Goal: Transaction & Acquisition: Purchase product/service

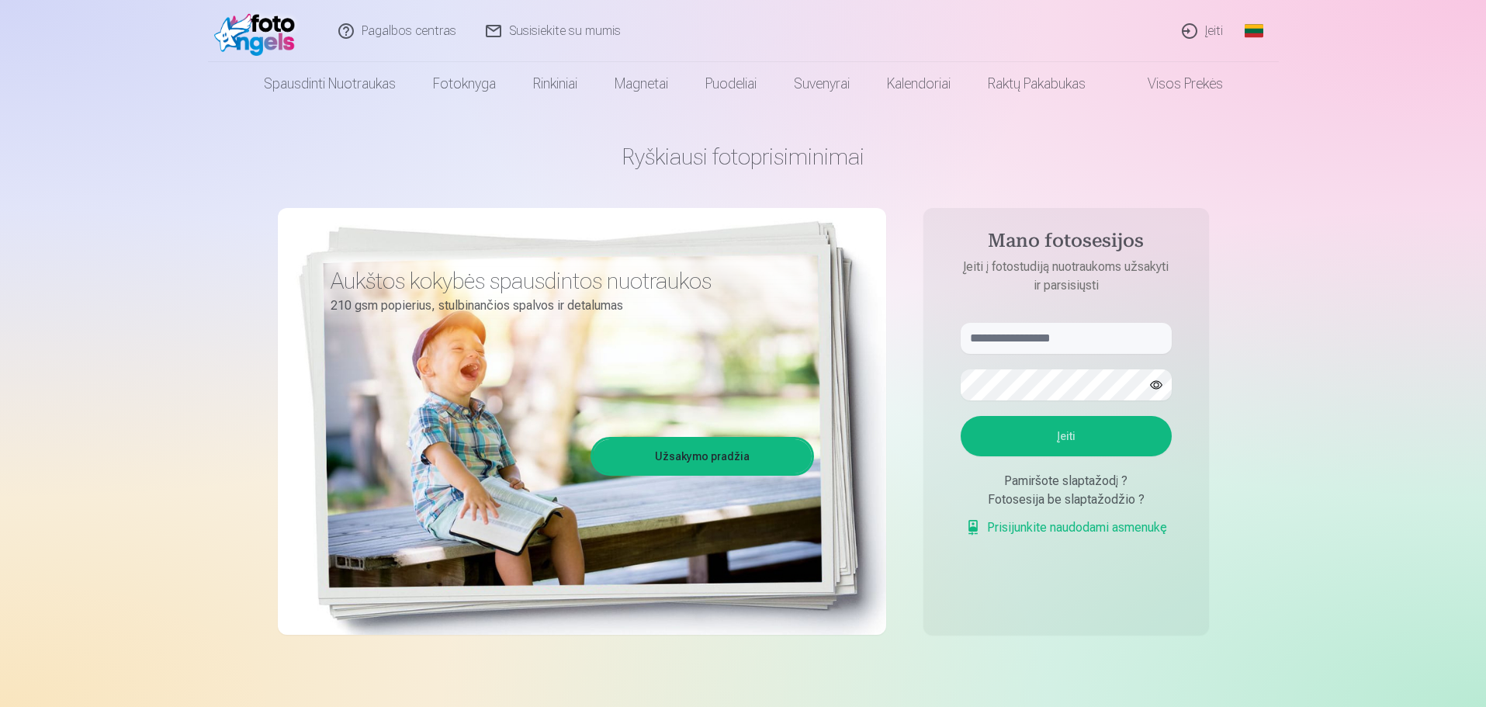
click at [1194, 29] on link "Įeiti" at bounding box center [1203, 31] width 71 height 62
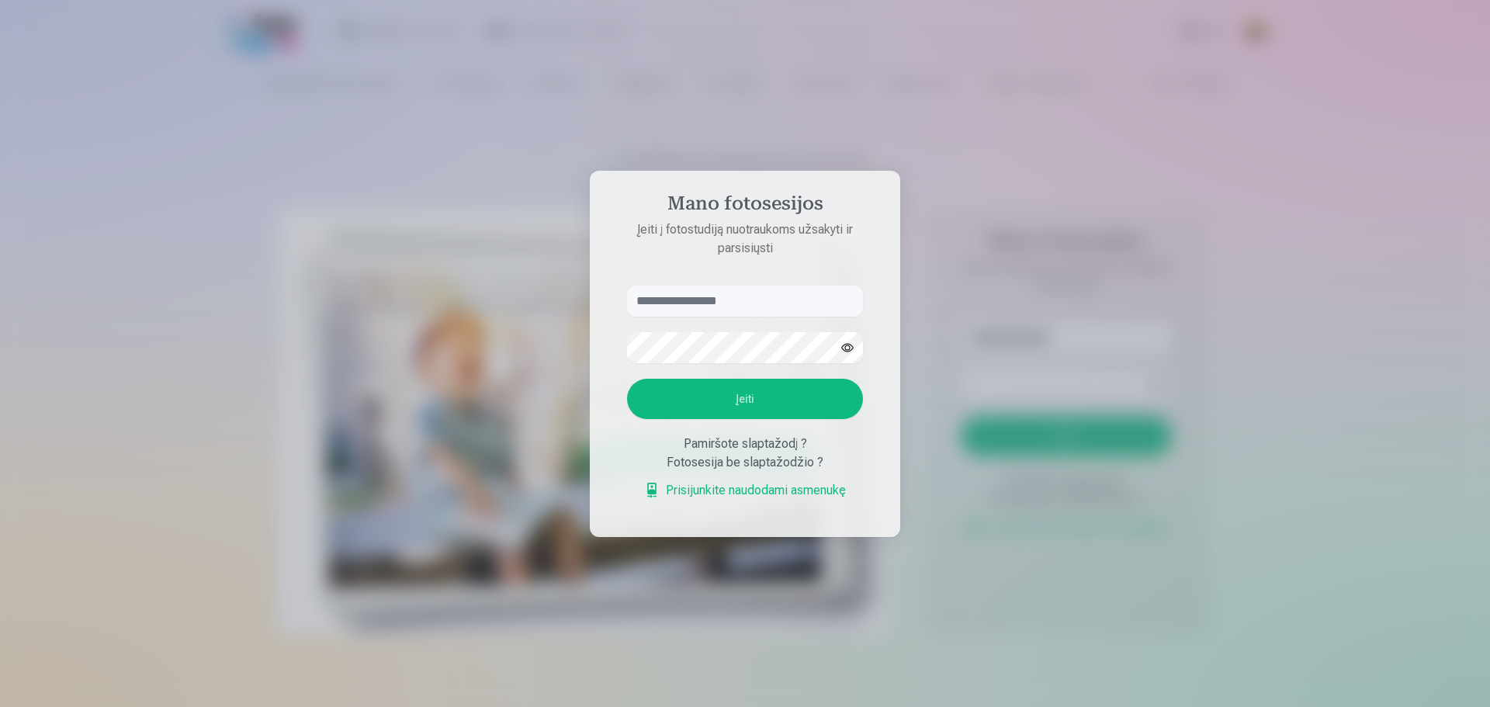
click at [729, 299] on input "text" at bounding box center [745, 301] width 236 height 31
click at [692, 304] on input "**********" at bounding box center [745, 301] width 236 height 31
click at [688, 300] on input "**********" at bounding box center [745, 301] width 236 height 31
type input "**********"
click at [719, 396] on button "Įeiti" at bounding box center [745, 399] width 236 height 40
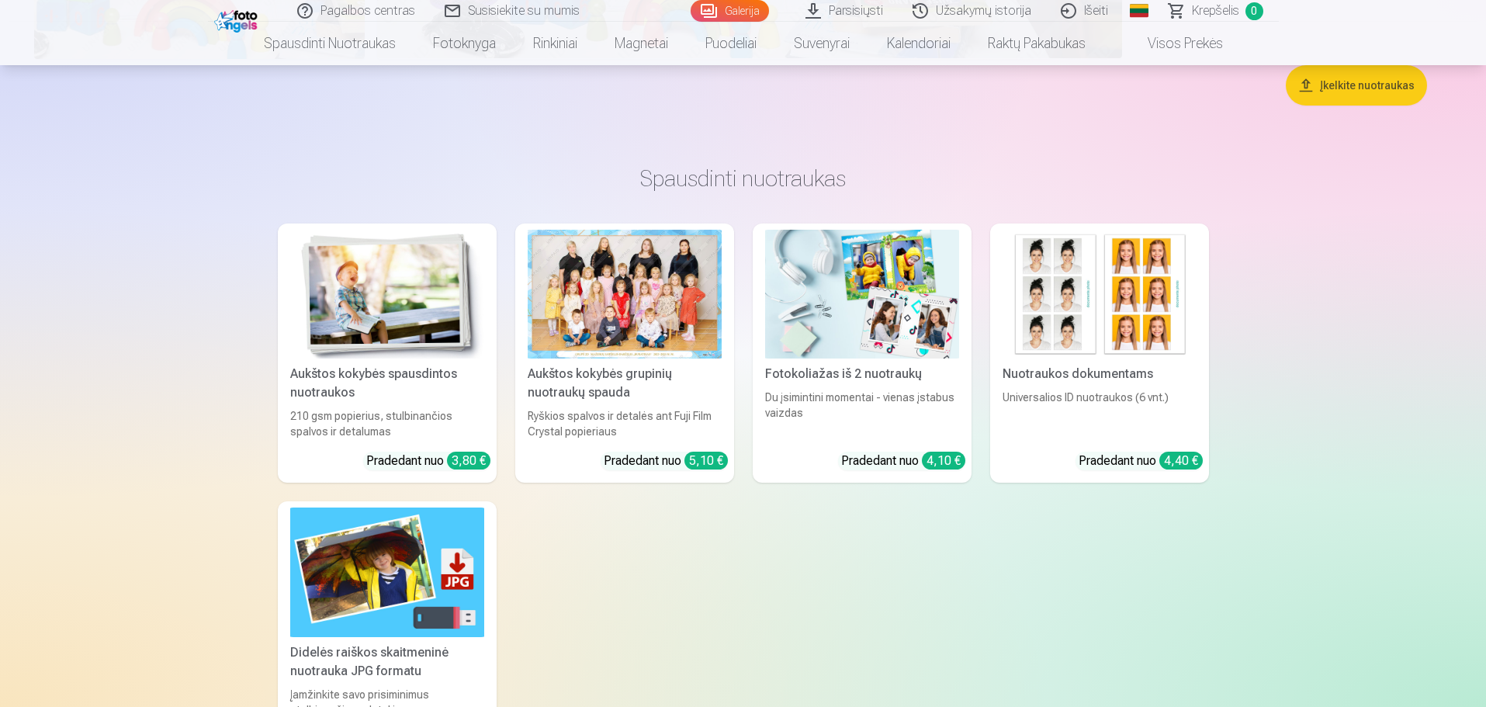
scroll to position [13948, 0]
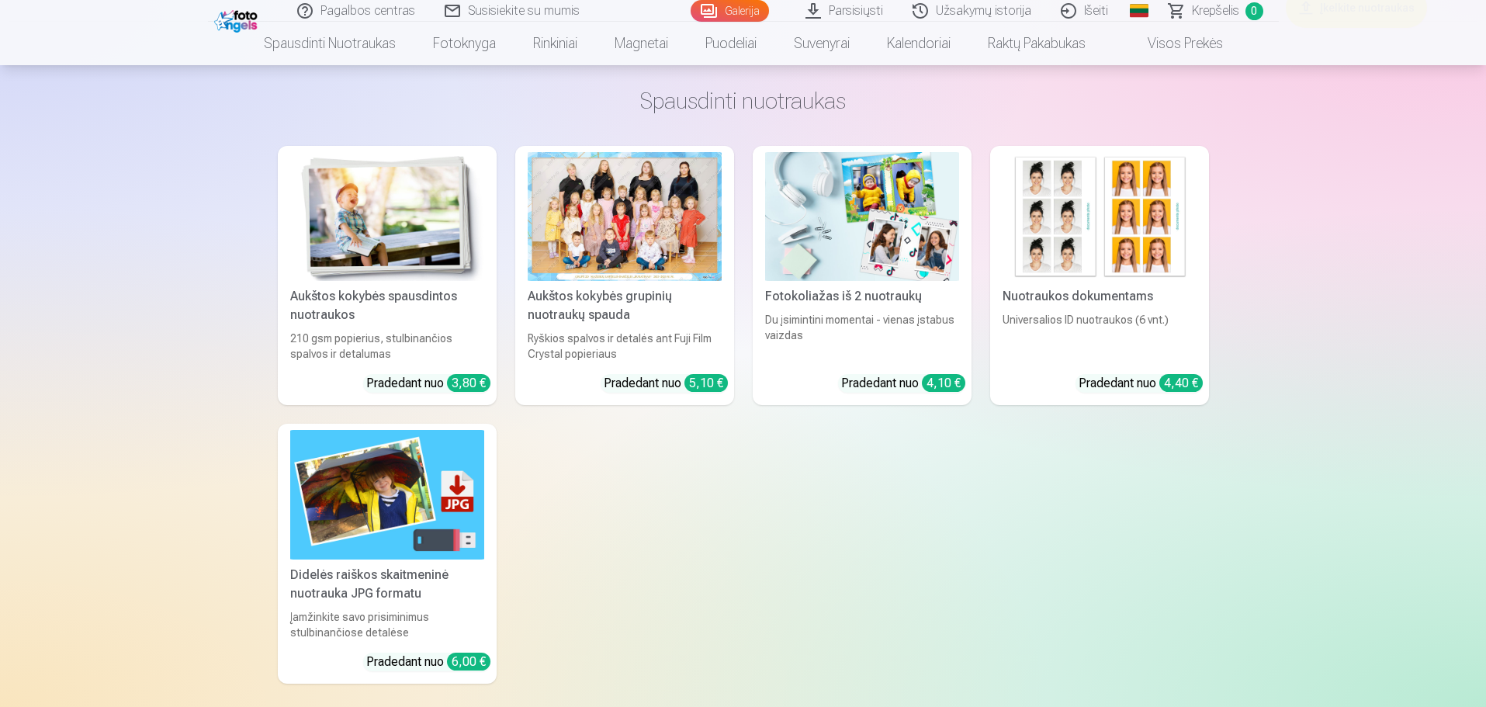
click at [380, 270] on img at bounding box center [387, 217] width 194 height 130
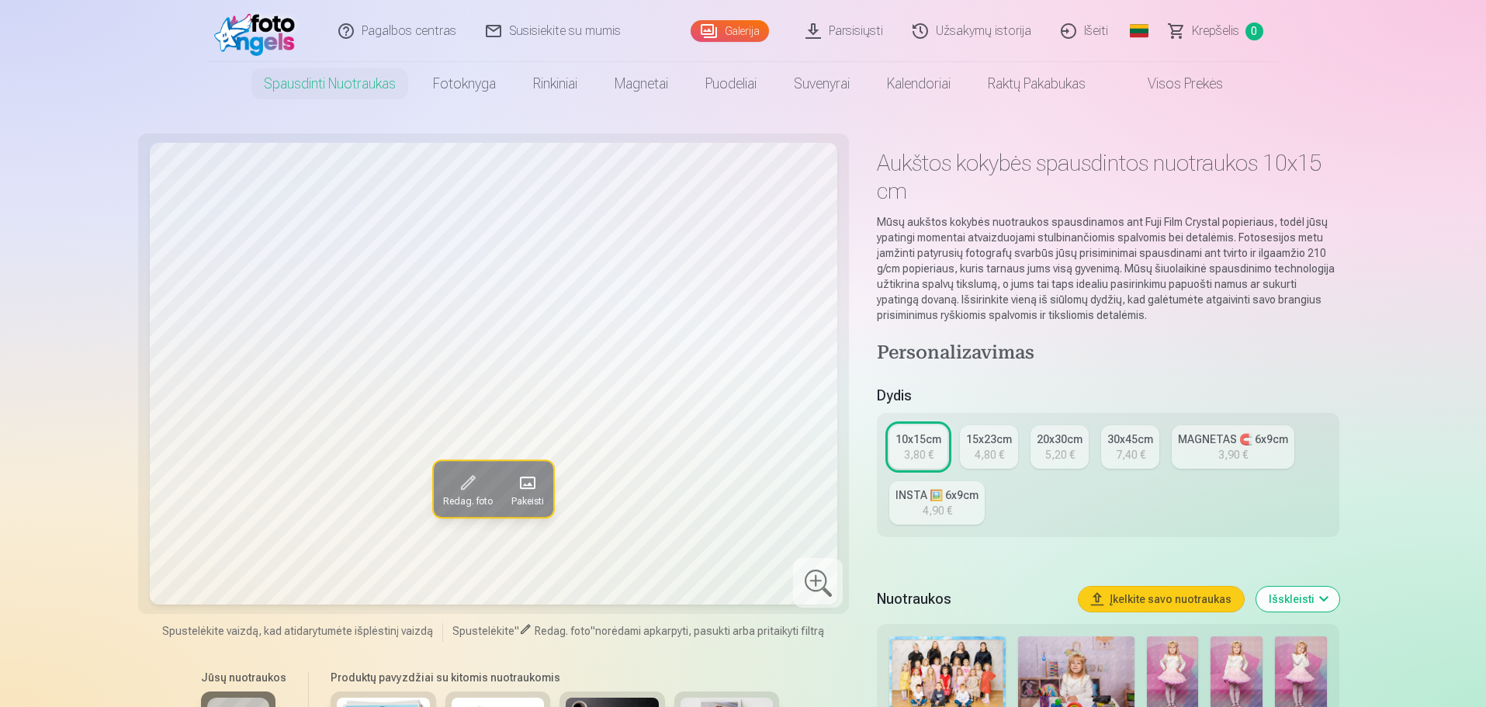
click at [1009, 445] on div "15x23cm" at bounding box center [989, 439] width 46 height 16
click at [913, 448] on div "3,80 €" at bounding box center [918, 455] width 29 height 16
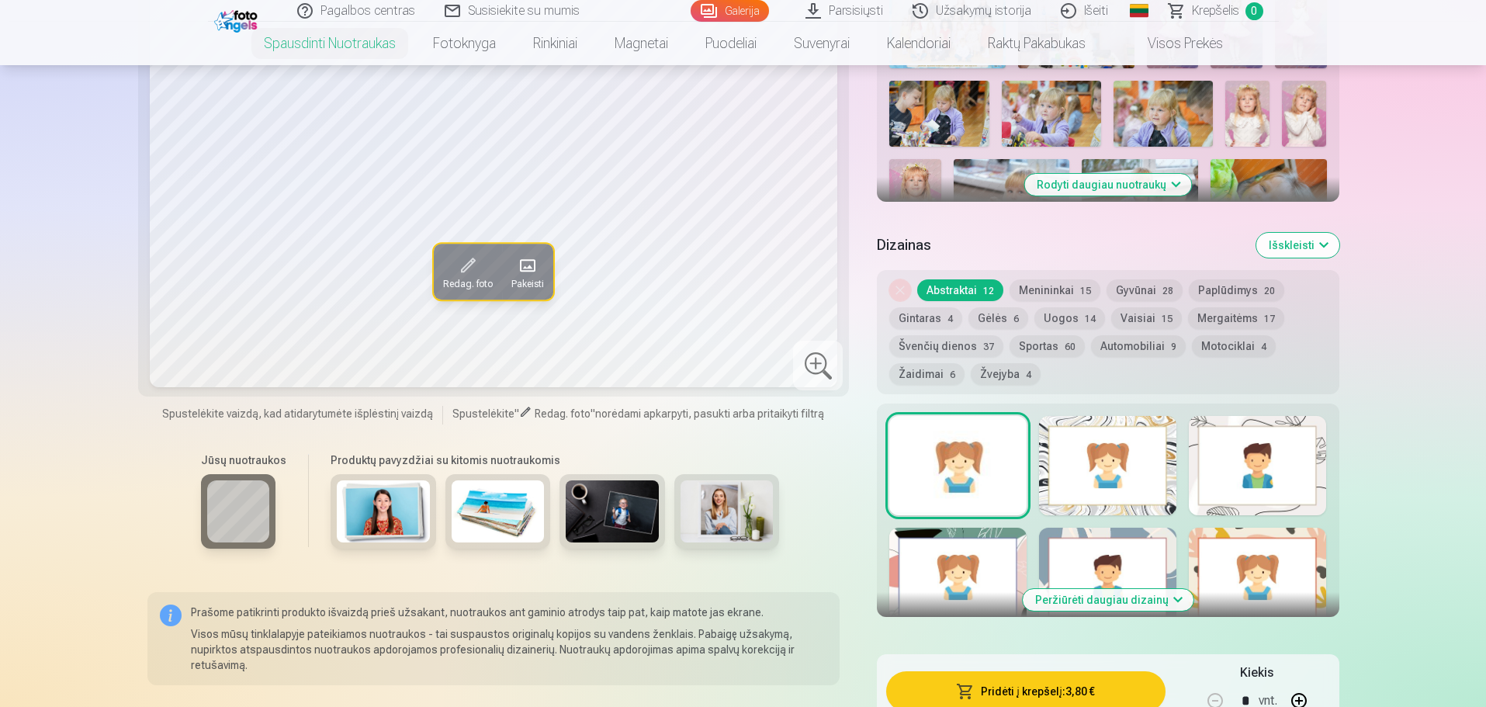
scroll to position [698, 0]
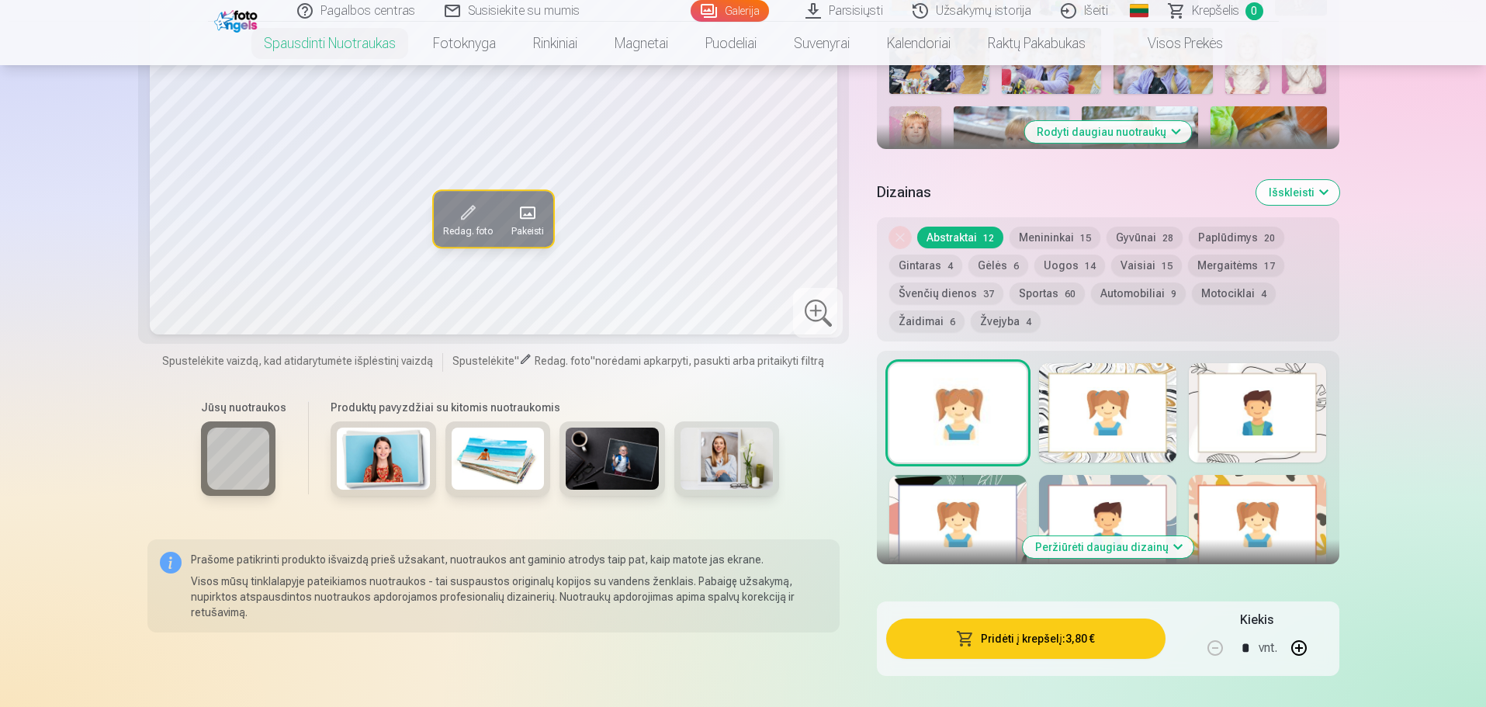
click at [389, 476] on img at bounding box center [383, 459] width 93 height 62
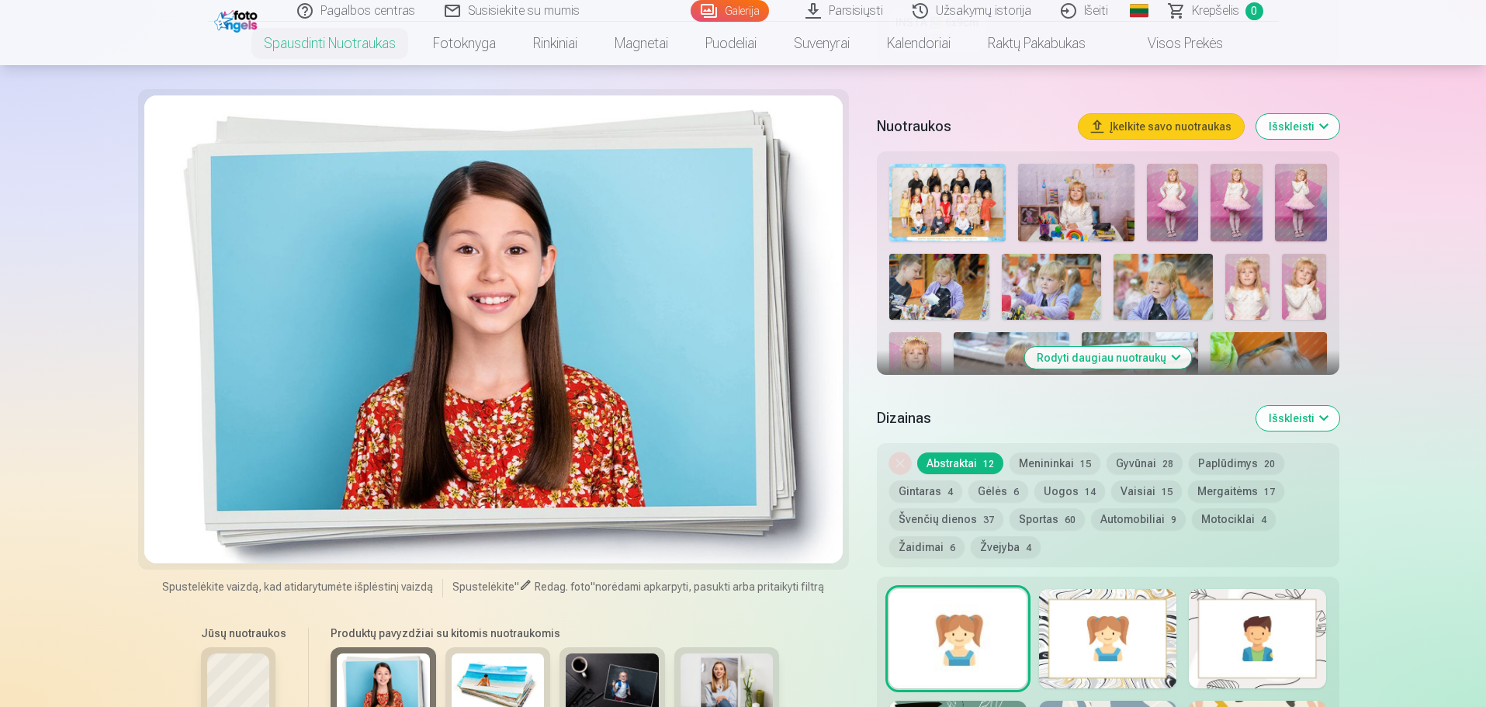
scroll to position [466, 0]
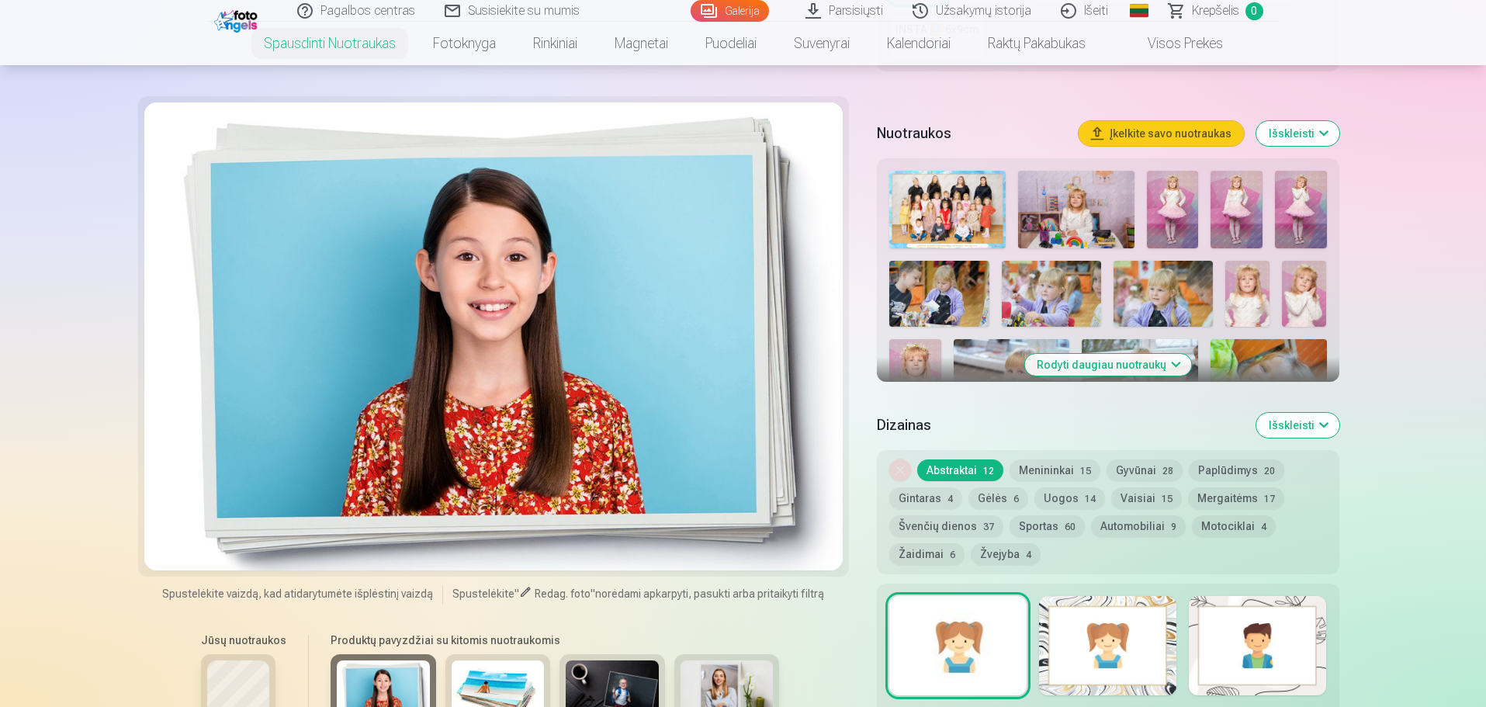
click at [486, 676] on img at bounding box center [498, 691] width 93 height 62
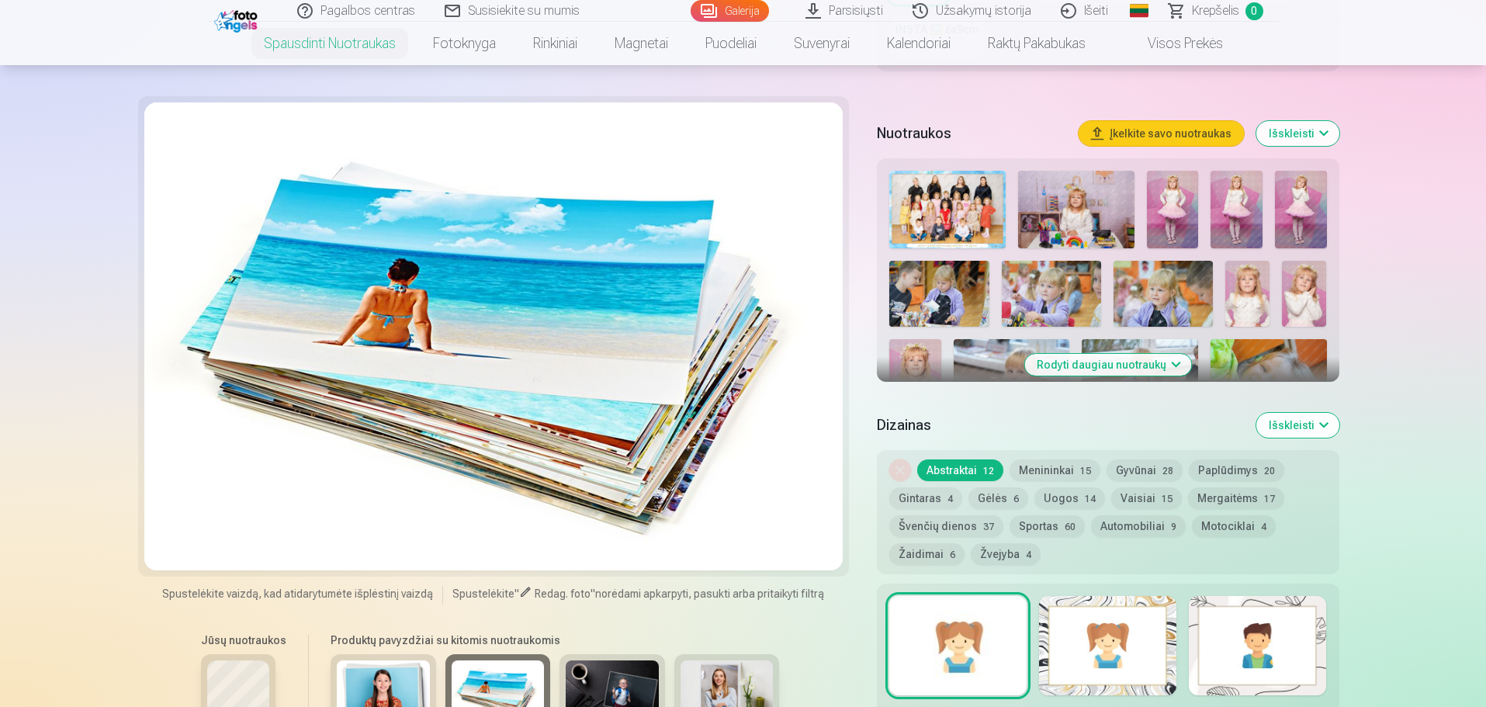
click at [1058, 469] on button "Menininkai 15" at bounding box center [1054, 470] width 91 height 22
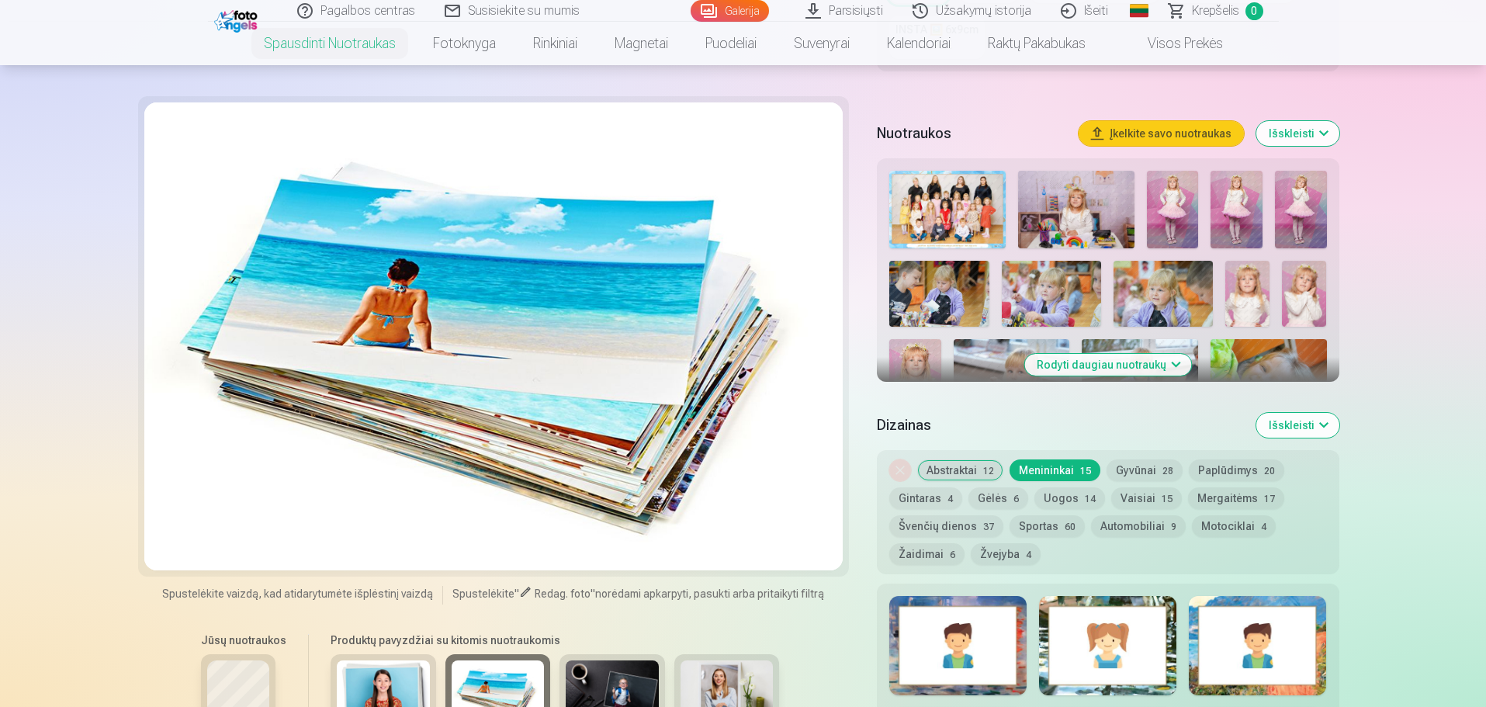
click at [1143, 473] on button "Gyvūnai 28" at bounding box center [1144, 470] width 76 height 22
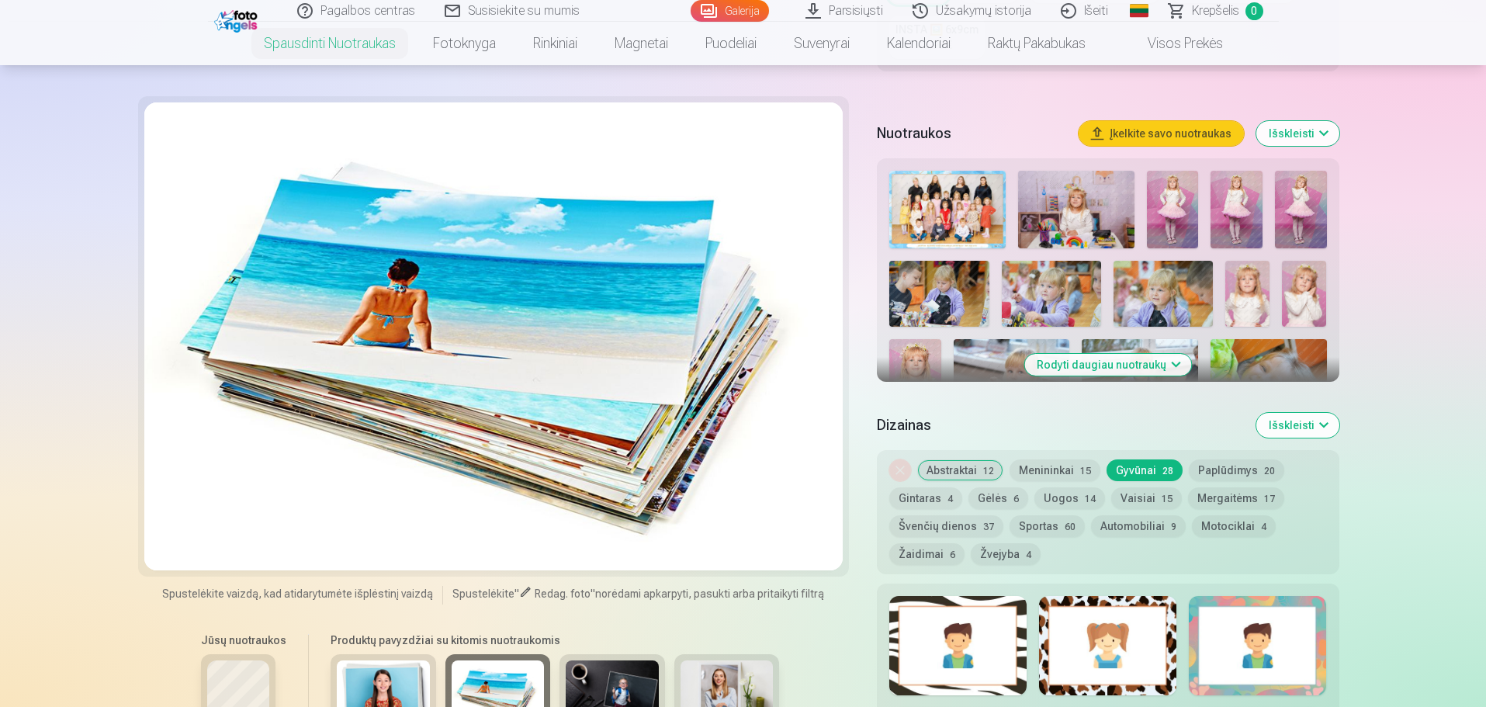
click at [1245, 472] on button "Paplūdimys 20" at bounding box center [1236, 470] width 95 height 22
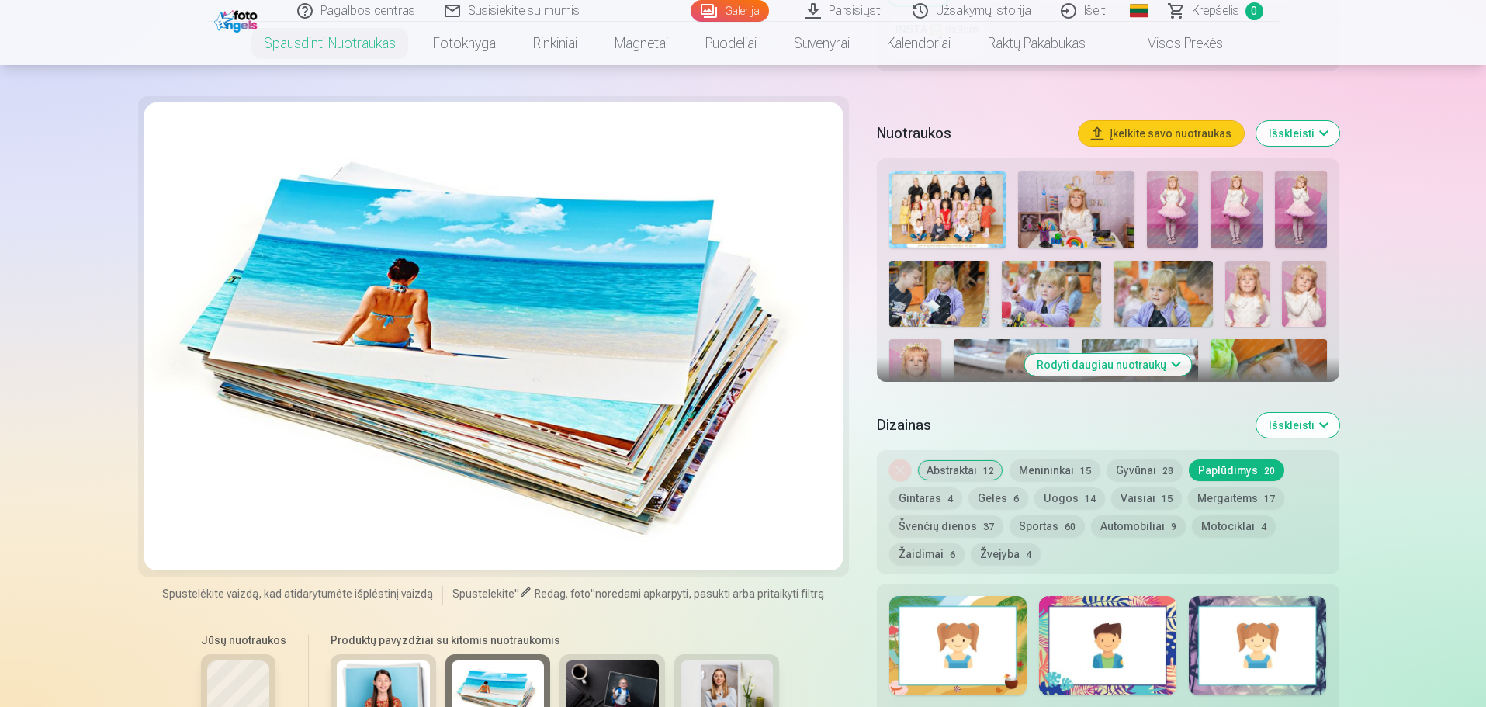
click at [948, 477] on button "Abstraktai 12" at bounding box center [960, 470] width 86 height 22
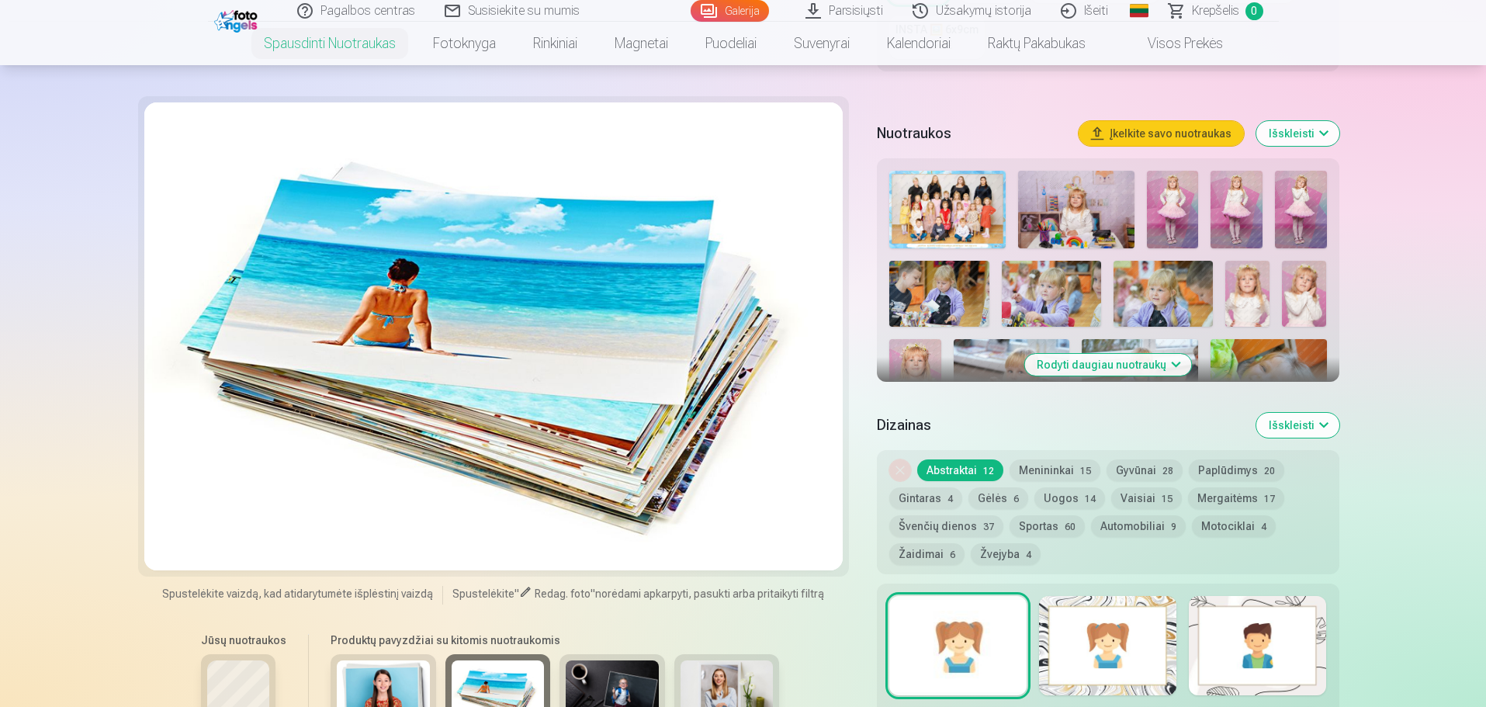
click at [1037, 645] on div "Peržiūrėti daugiau dizainų" at bounding box center [1108, 689] width 462 height 213
click at [1104, 643] on div at bounding box center [1107, 645] width 137 height 99
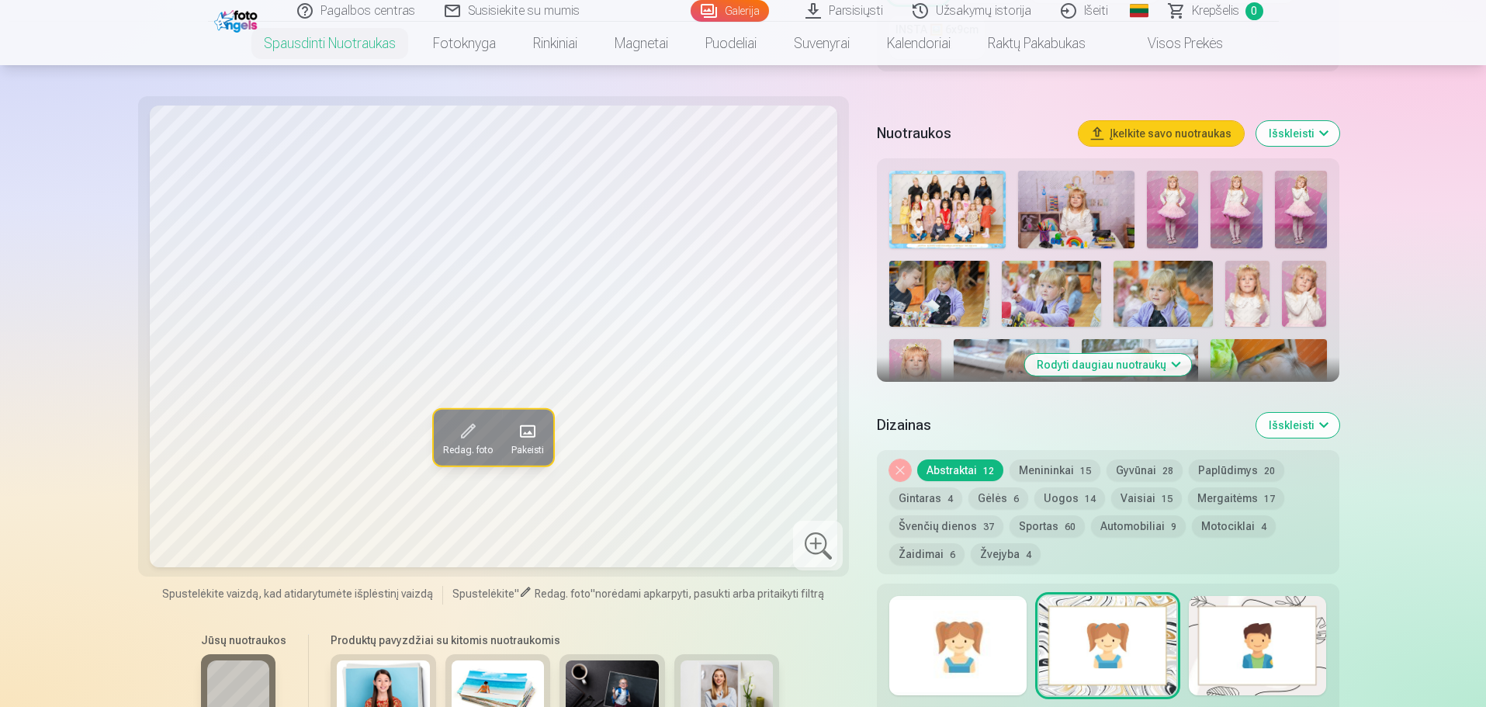
click at [1276, 647] on div at bounding box center [1257, 645] width 137 height 99
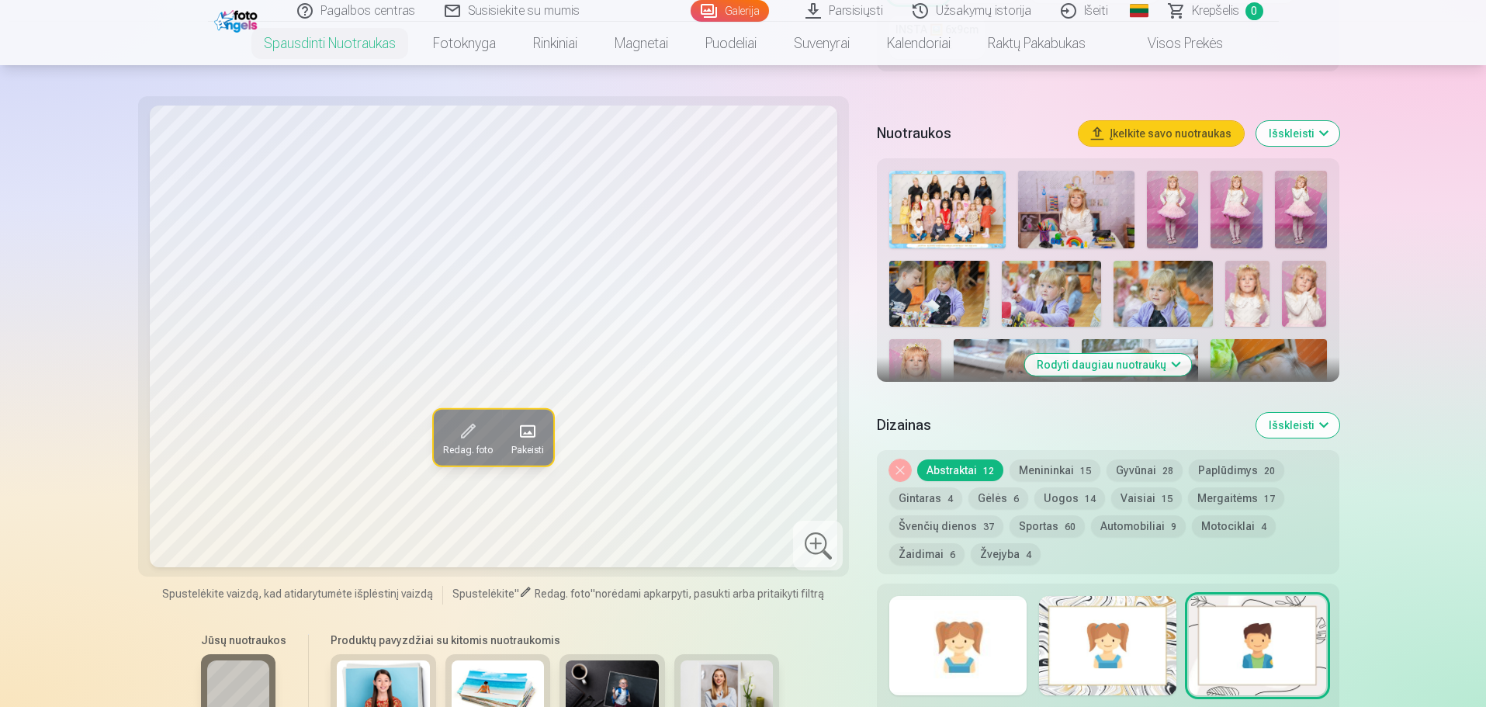
click at [1008, 644] on div at bounding box center [957, 645] width 137 height 99
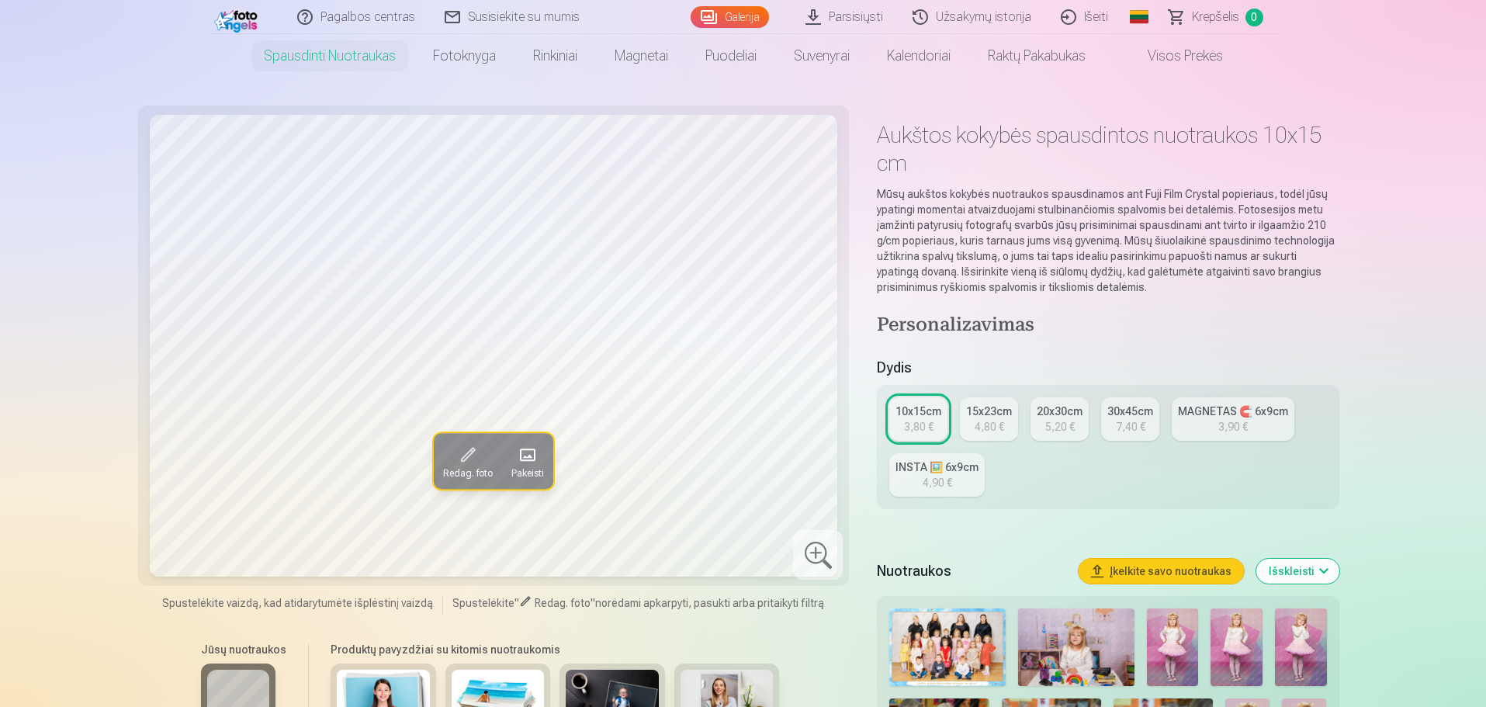
scroll to position [0, 0]
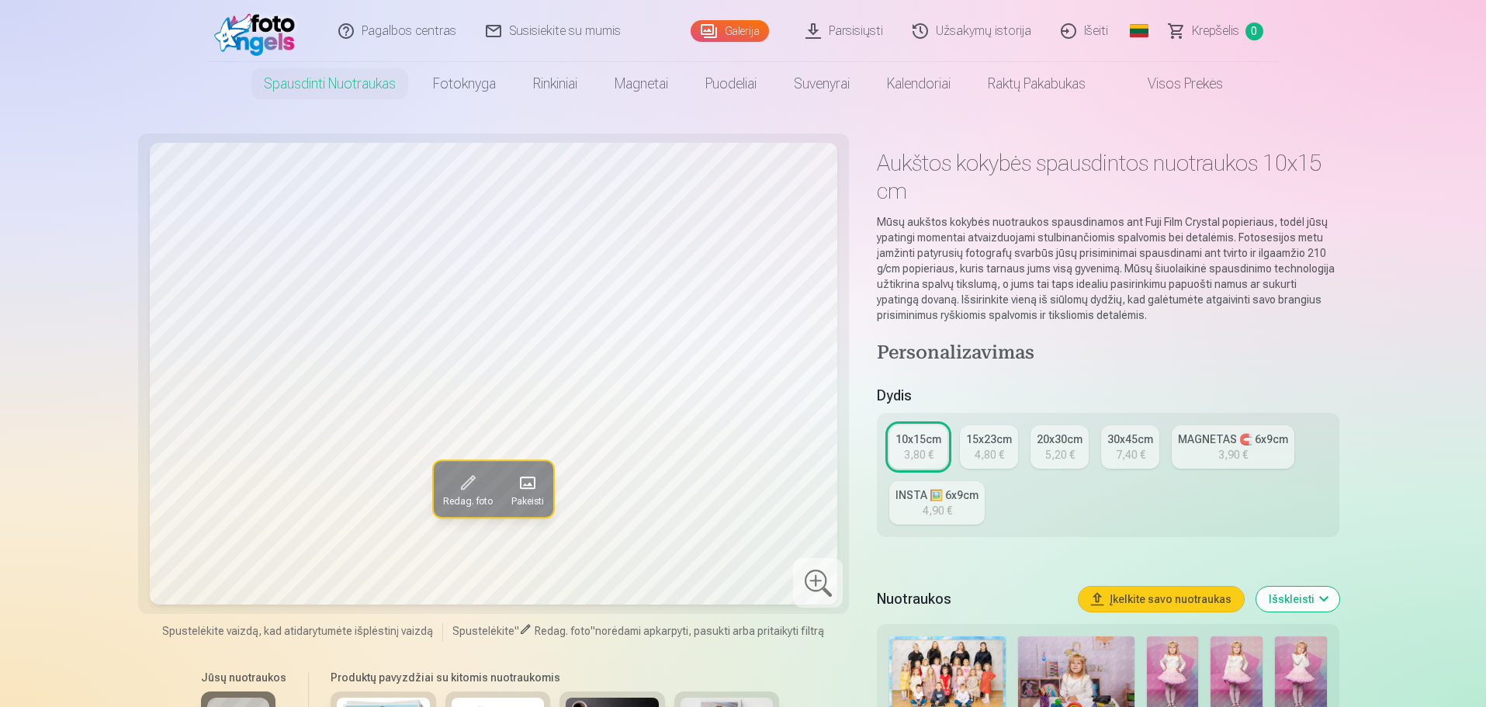
click at [1218, 432] on div "MAGNETAS 🧲 6x9cm" at bounding box center [1233, 439] width 110 height 16
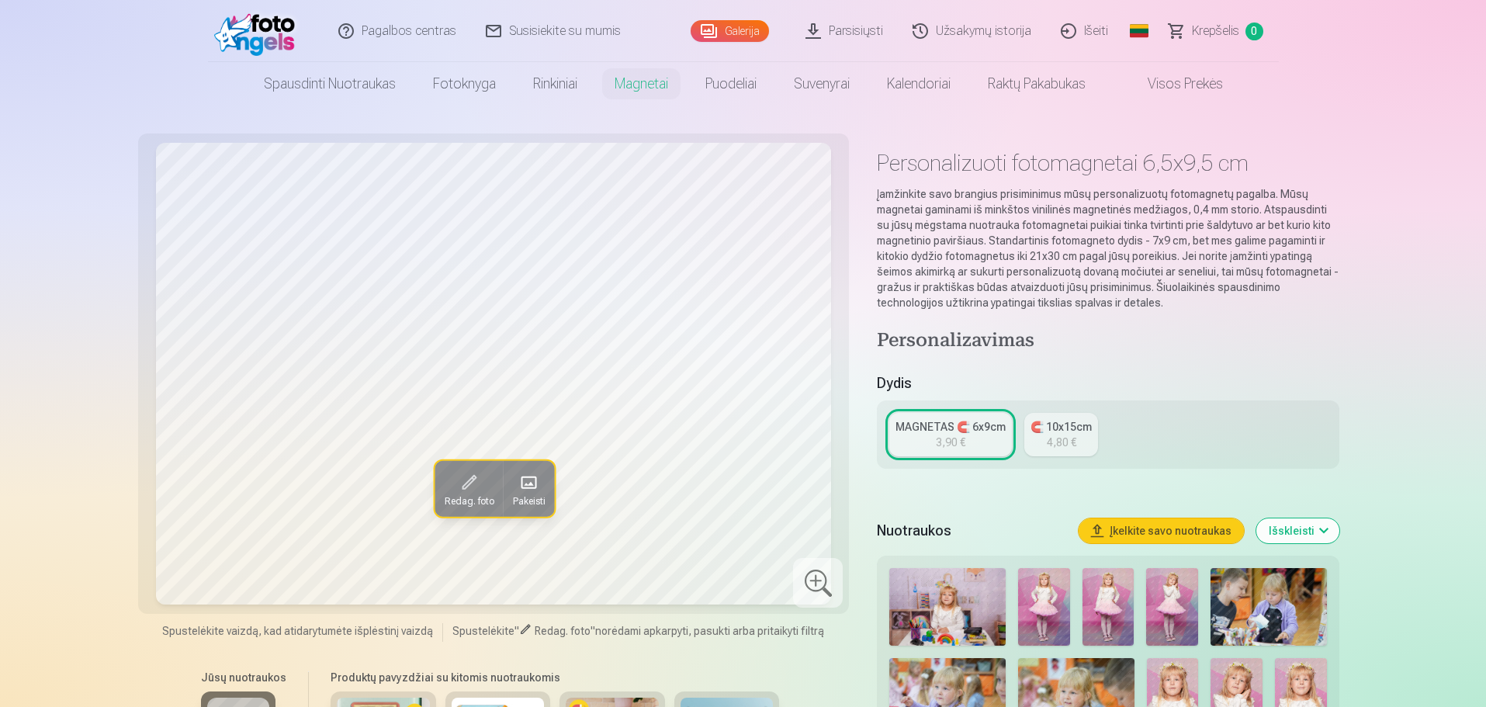
click at [1045, 440] on link "🧲 10x15cm 4,80 €" at bounding box center [1061, 434] width 74 height 43
click at [1009, 443] on link "MAGNETAS 🧲 6x9cm 3,90 €" at bounding box center [950, 434] width 123 height 43
click at [1095, 433] on link "🧲 10x15cm 4,80 €" at bounding box center [1061, 434] width 74 height 43
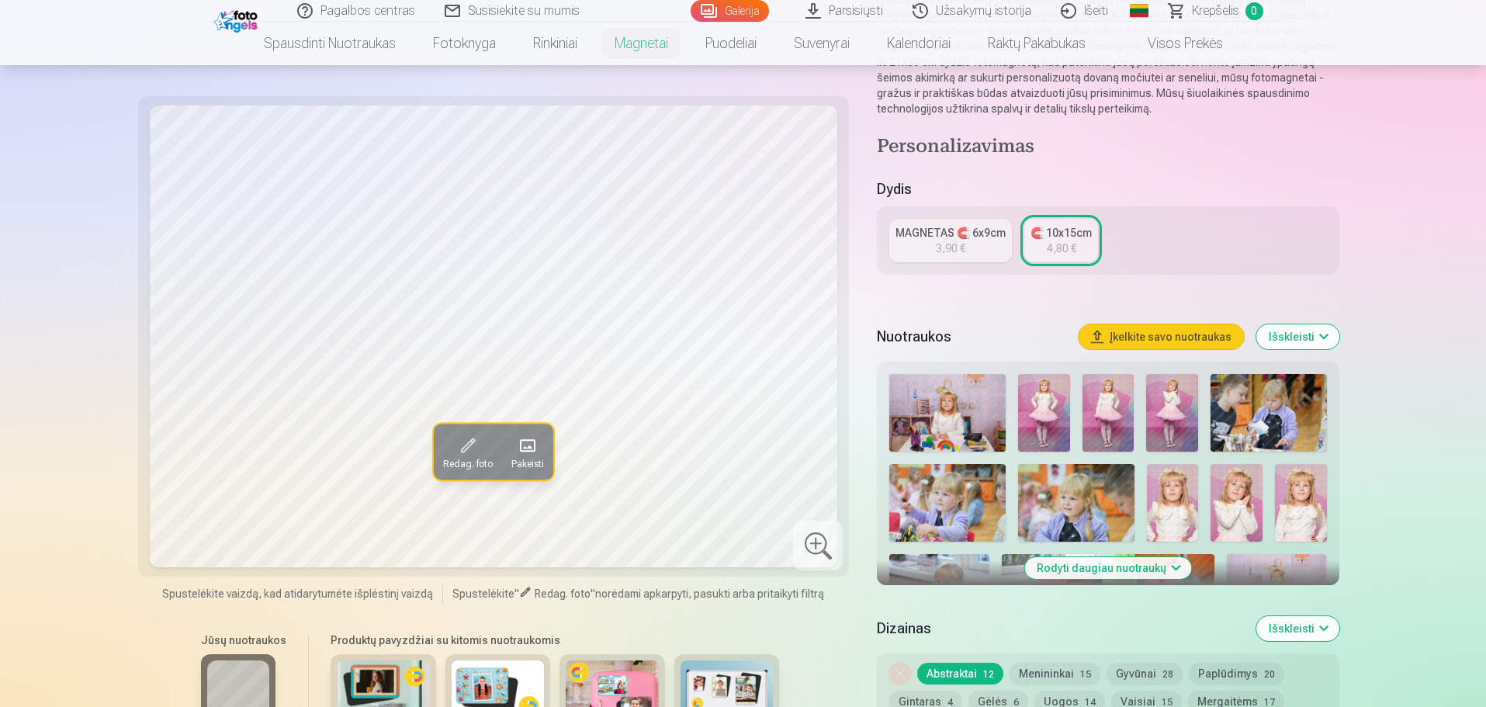
scroll to position [78, 0]
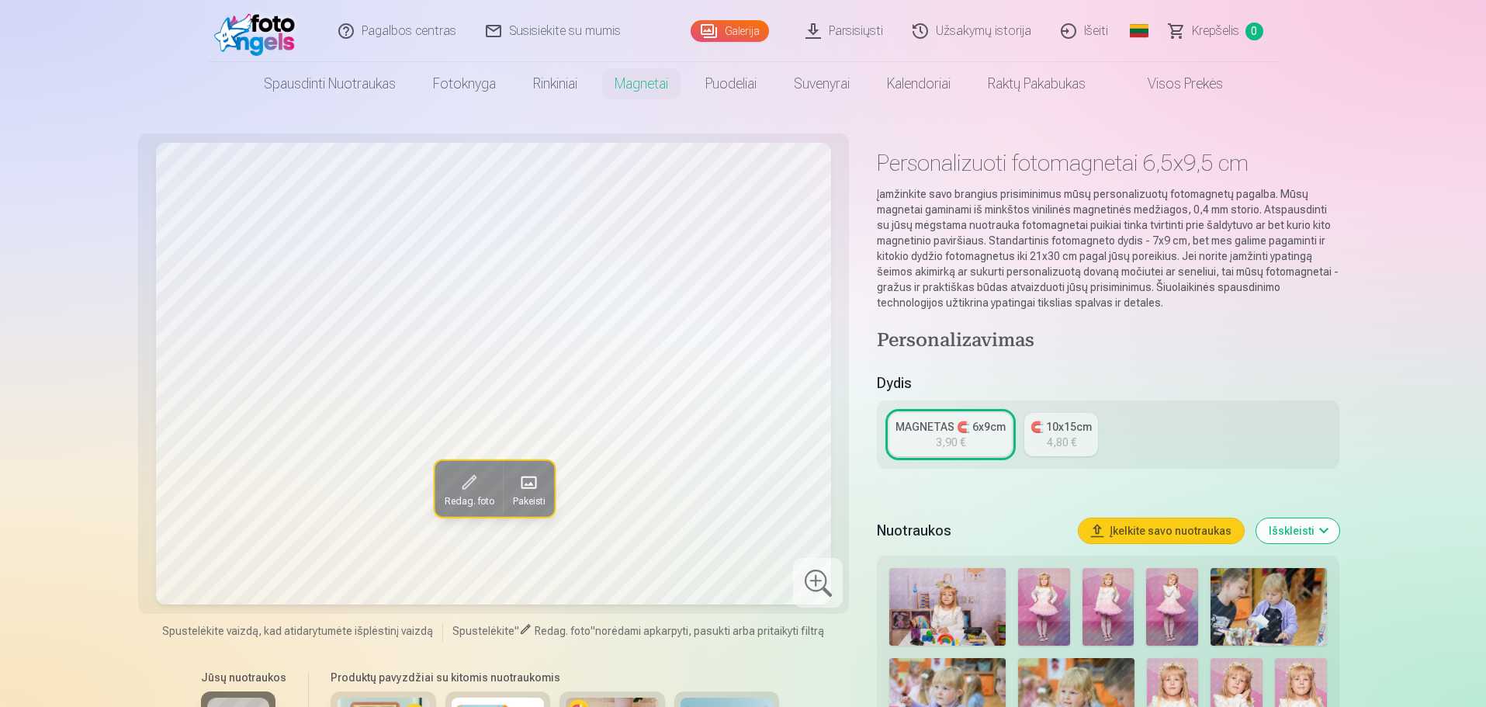
click at [959, 33] on link "Užsakymų istorija" at bounding box center [972, 31] width 148 height 62
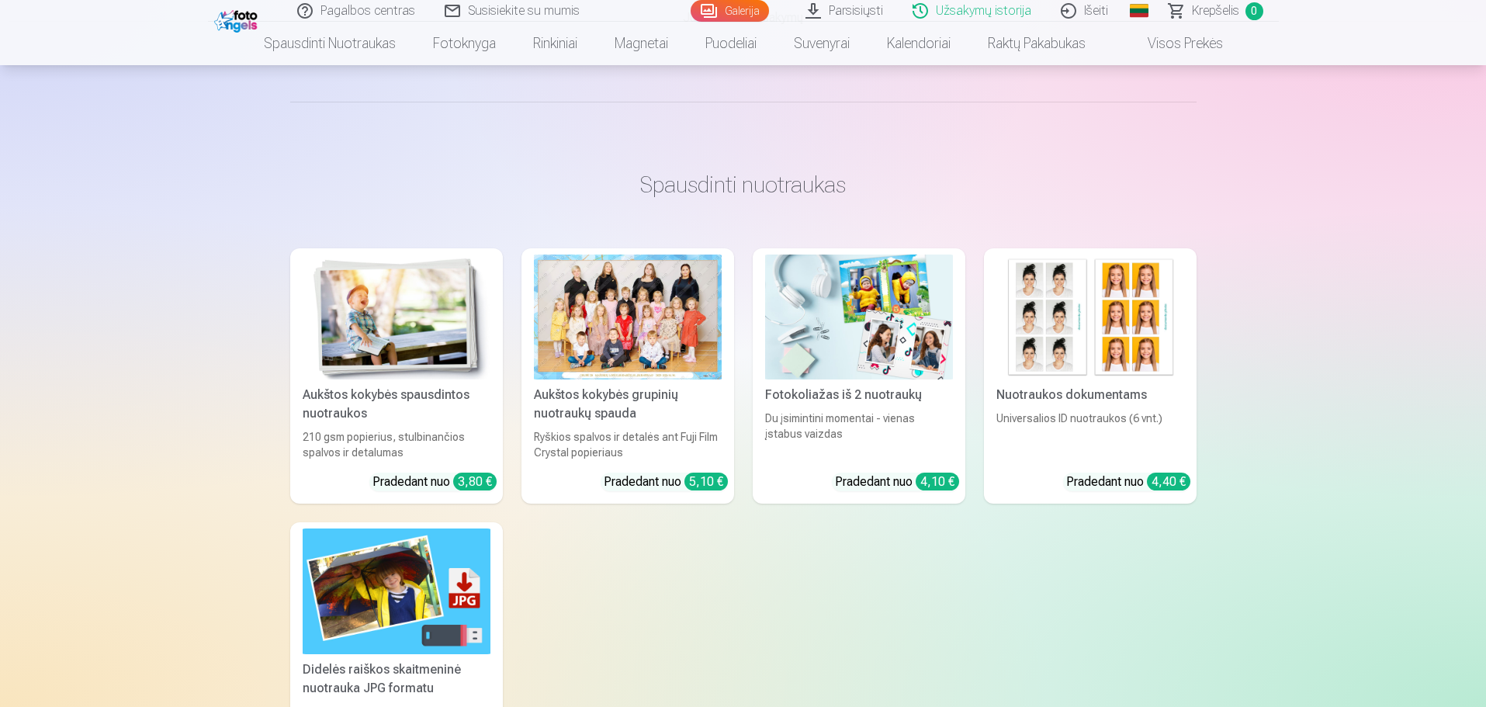
scroll to position [310, 0]
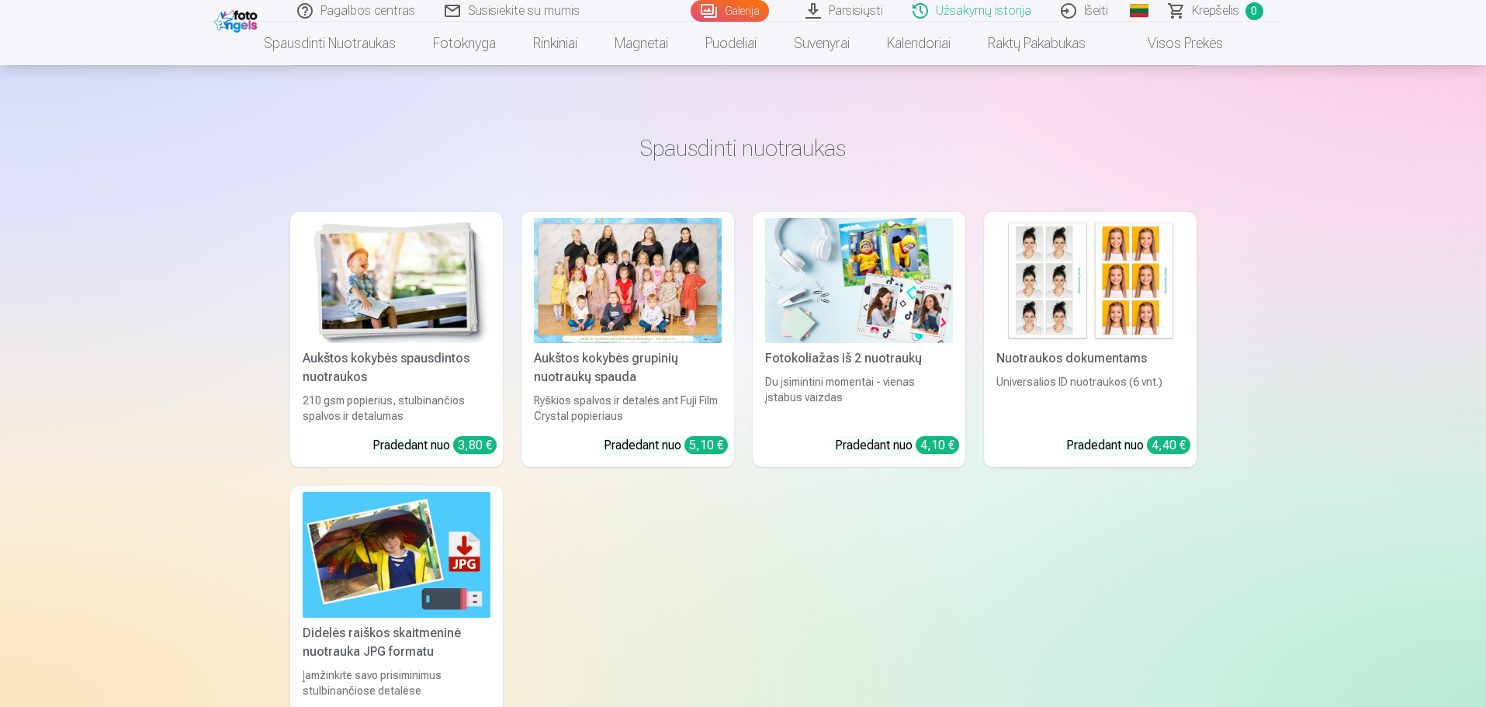
click at [656, 310] on div at bounding box center [628, 280] width 188 height 125
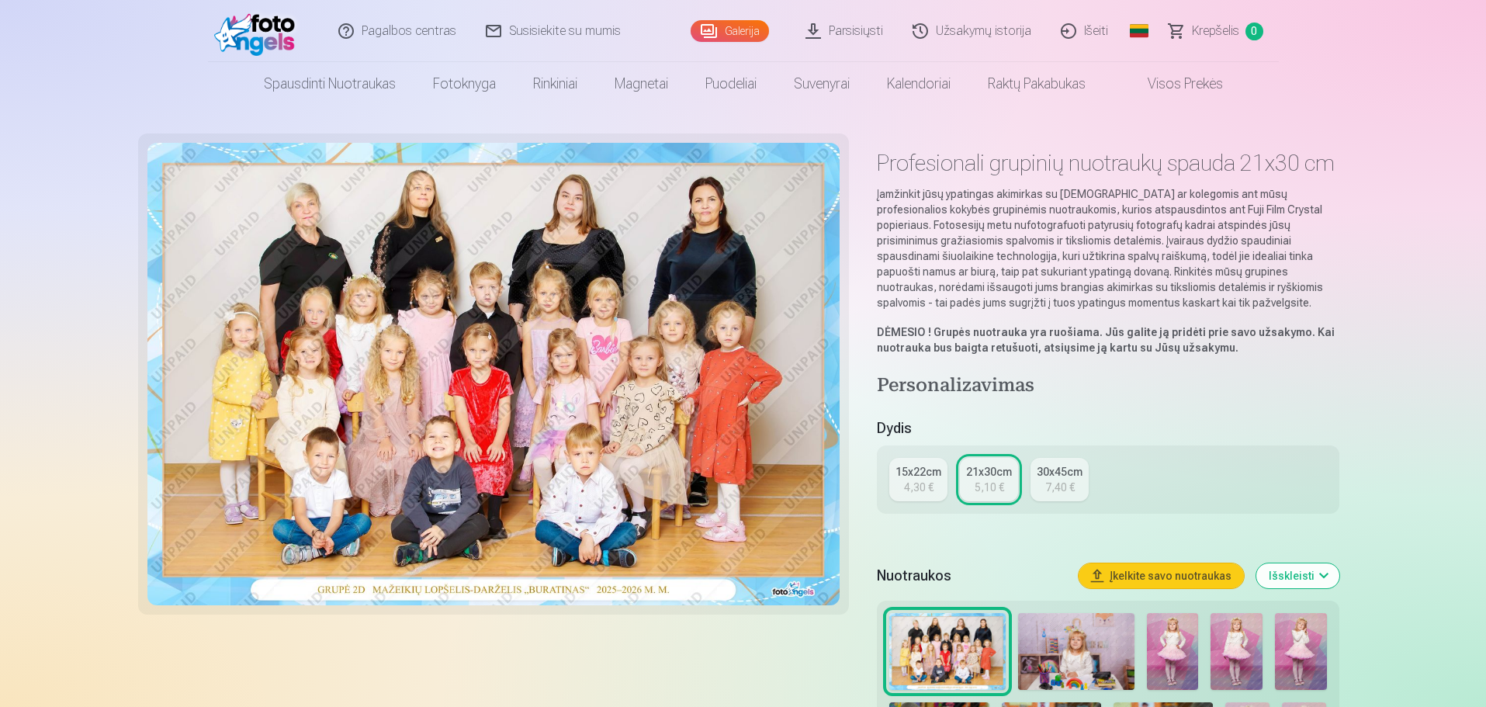
click at [577, 385] on img at bounding box center [493, 374] width 693 height 462
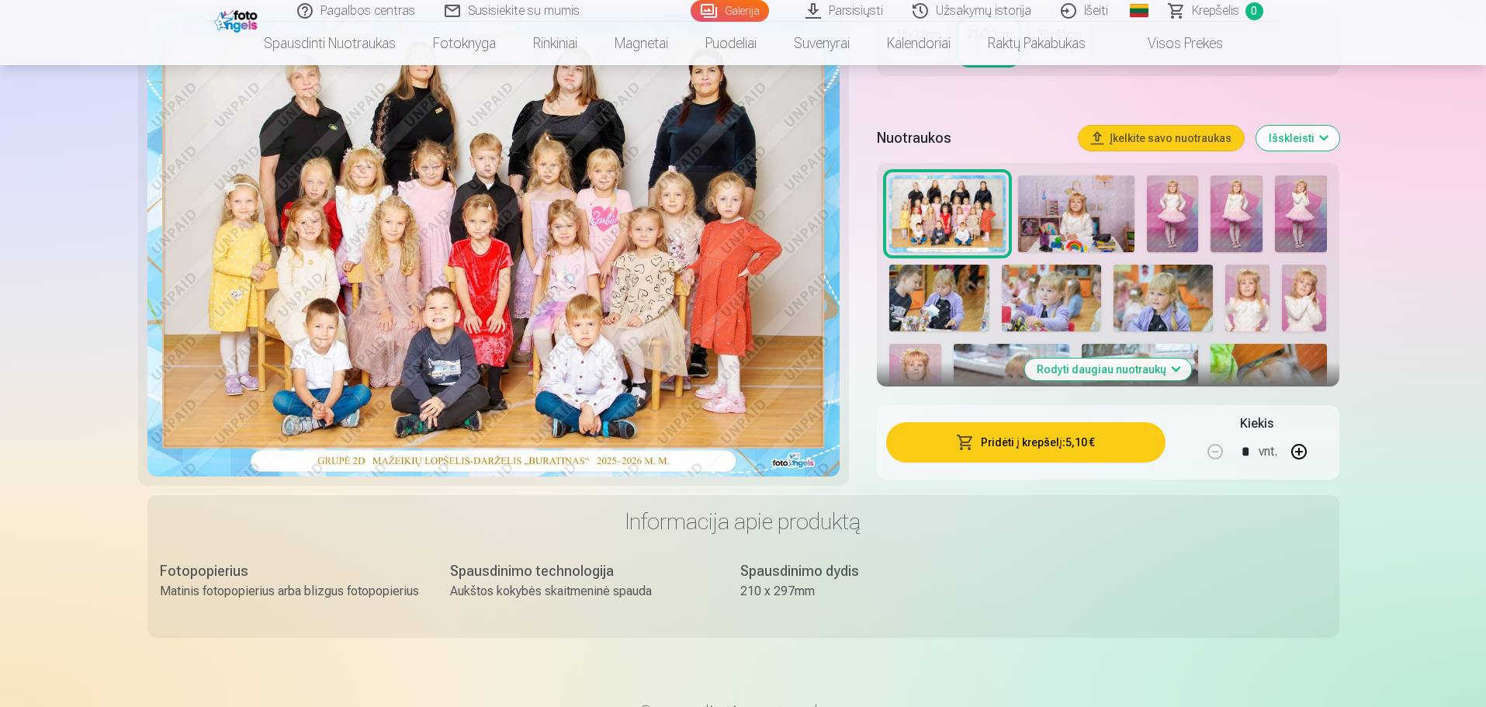
scroll to position [466, 0]
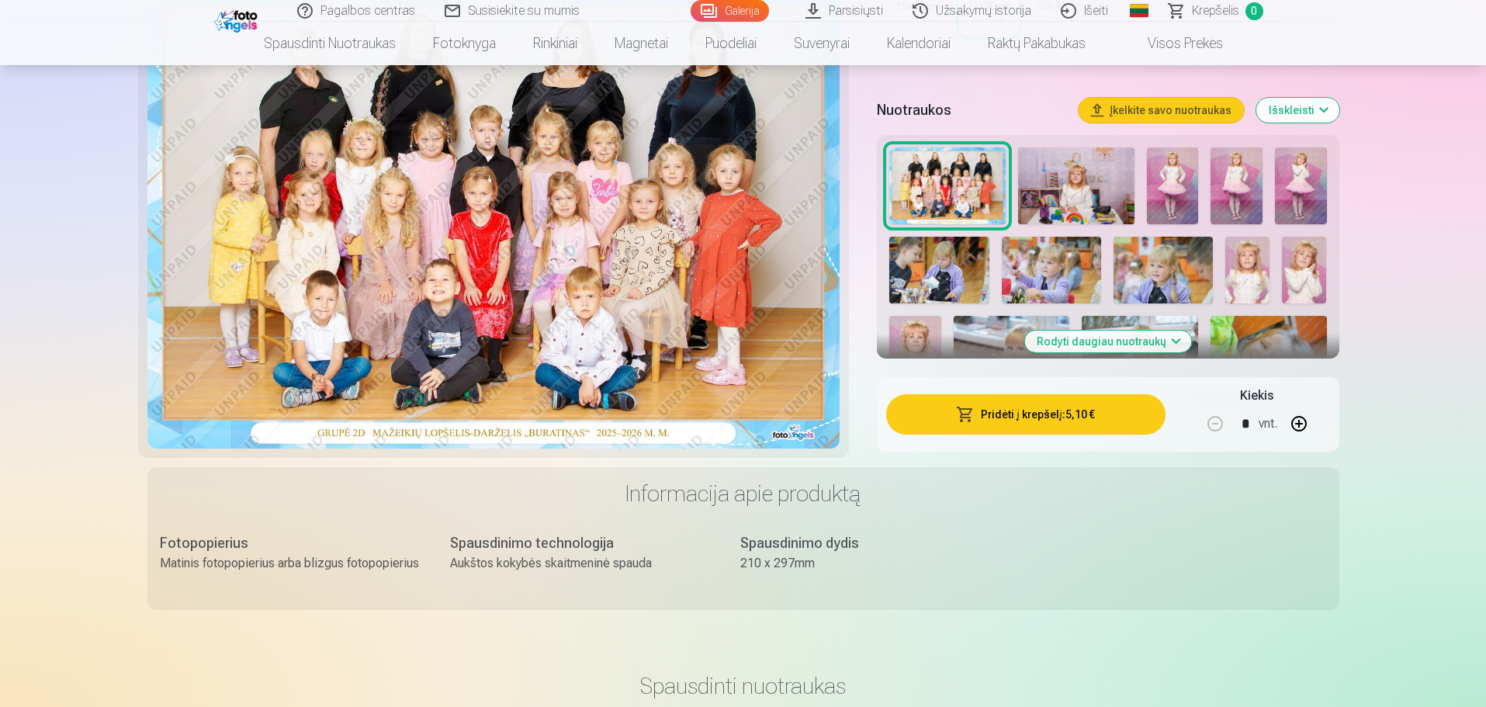
click at [1308, 119] on button "Išskleisti" at bounding box center [1297, 110] width 83 height 25
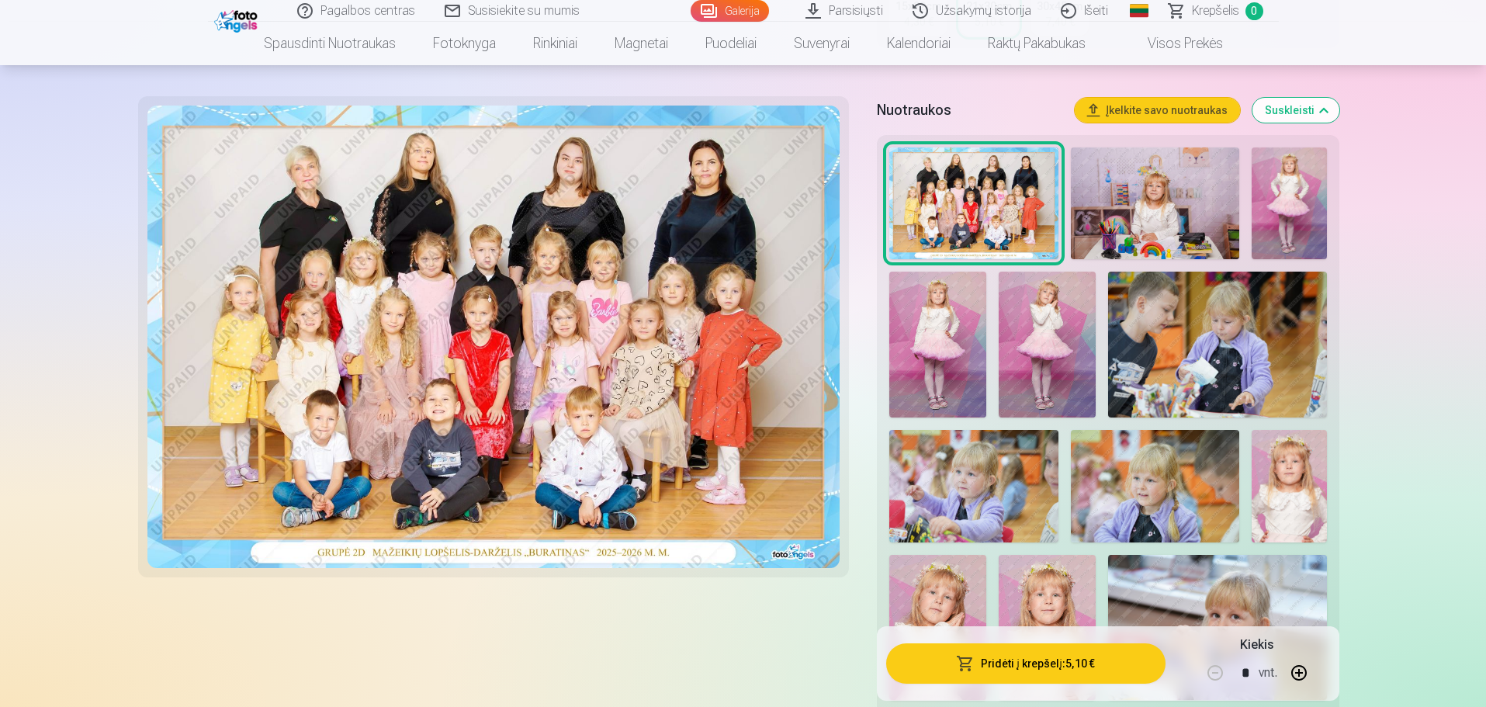
click at [803, 552] on img at bounding box center [493, 337] width 693 height 462
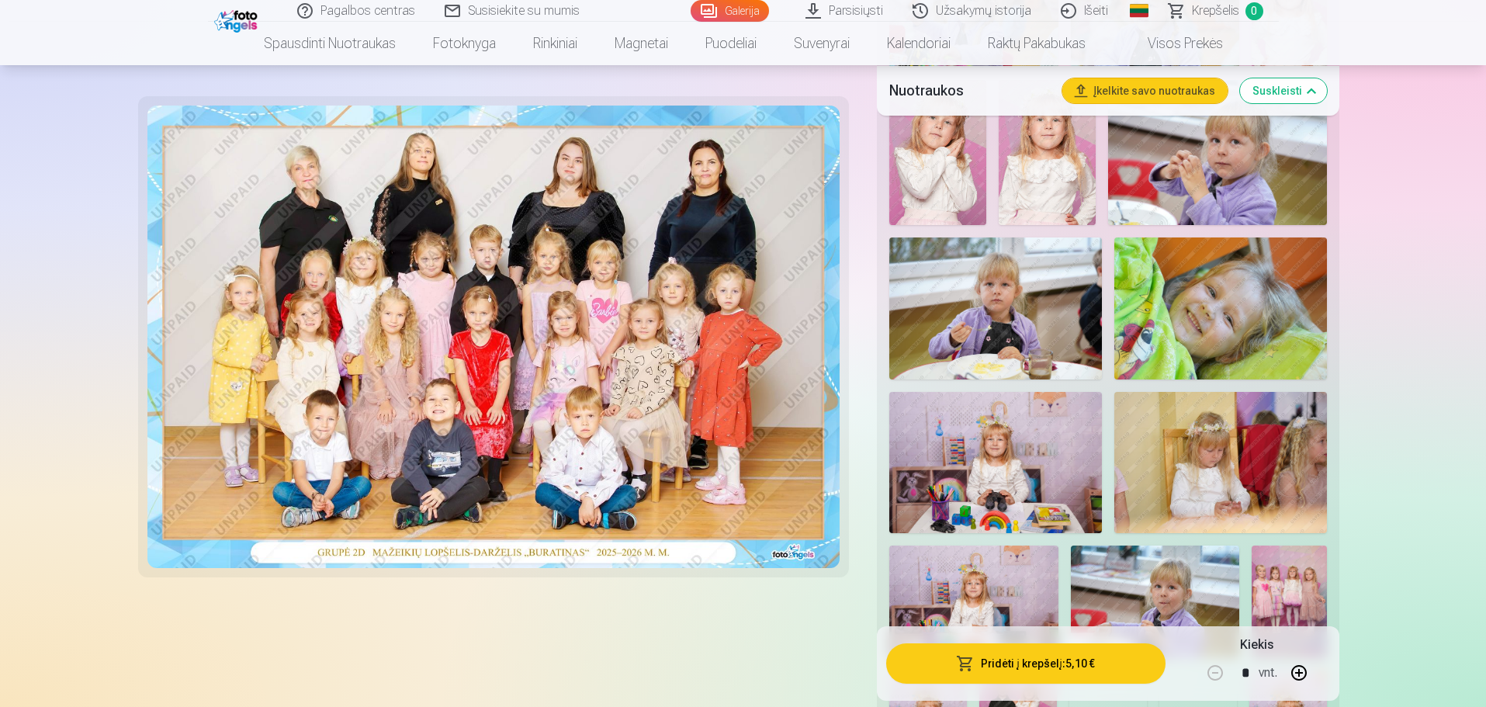
scroll to position [776, 0]
